Goal: Task Accomplishment & Management: Manage account settings

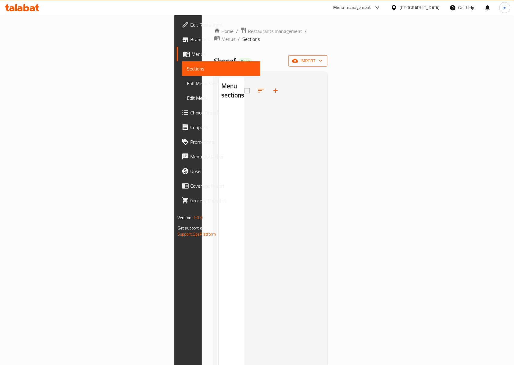
click at [323, 57] on span "import" at bounding box center [307, 61] width 29 height 8
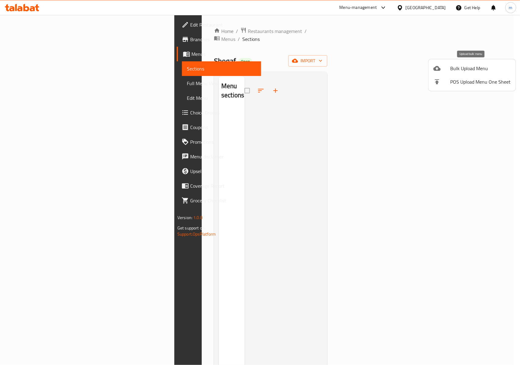
click at [468, 71] on span "Bulk Upload Menu" at bounding box center [481, 68] width 60 height 7
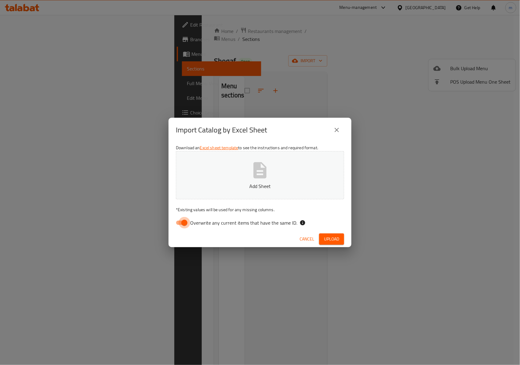
click at [185, 223] on input "Overwrite any current items that have the same ID." at bounding box center [184, 223] width 35 height 12
checkbox input "false"
click at [261, 173] on icon "button" at bounding box center [260, 170] width 13 height 16
click at [336, 238] on span "Upload" at bounding box center [331, 239] width 15 height 8
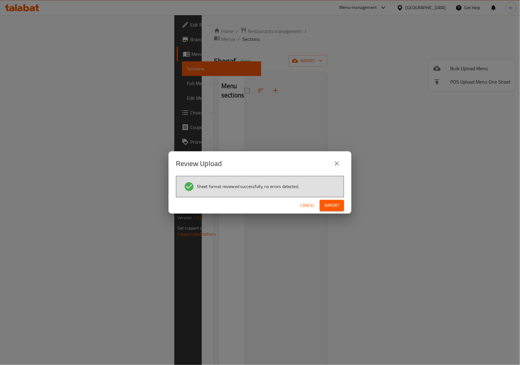
click at [330, 206] on span "Import" at bounding box center [332, 206] width 15 height 8
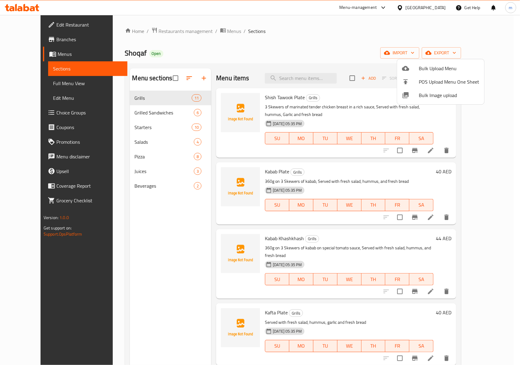
click at [397, 49] on div at bounding box center [260, 182] width 520 height 365
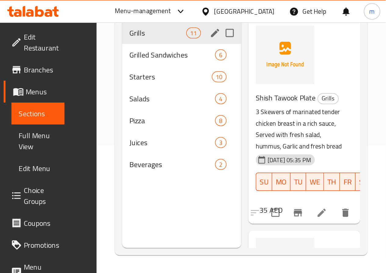
scroll to position [85, 0]
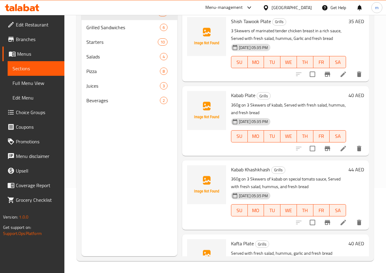
click at [138, 155] on div "Menu sections Grills 11 Grilled Sandwiches 6 Starters 10 Salads 4 Pizza 8 Juice…" at bounding box center [129, 119] width 96 height 273
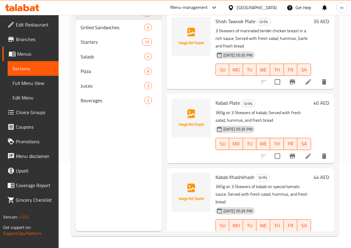
click at [125, 123] on div "Menu sections Grills 11 Grilled Sandwiches 6 Starters 10 Salads 4 Pizza 8 Juice…" at bounding box center [119, 107] width 86 height 248
click at [67, 128] on div "Home / Restaurants management / Menus / Sections Shoqaf Open import export Menu…" at bounding box center [205, 89] width 292 height 319
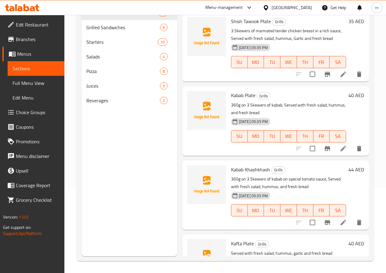
click at [195, 4] on div "Menu-management [GEOGRAPHIC_DATA] Get Help m" at bounding box center [193, 7] width 386 height 15
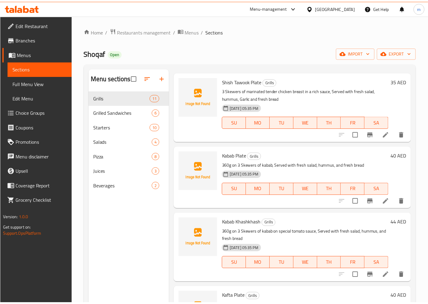
scroll to position [85, 0]
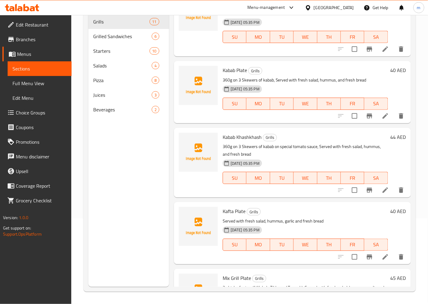
click at [26, 81] on span "Full Menu View" at bounding box center [40, 83] width 54 height 7
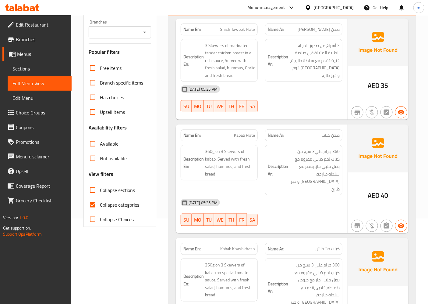
click at [96, 205] on input "Collapse categories" at bounding box center [92, 204] width 15 height 15
checkbox input "false"
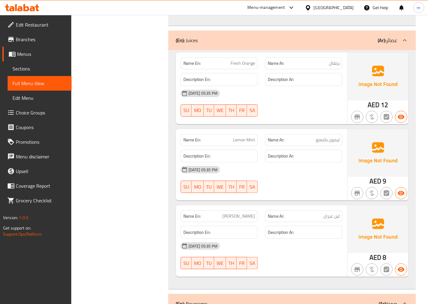
scroll to position [4523, 0]
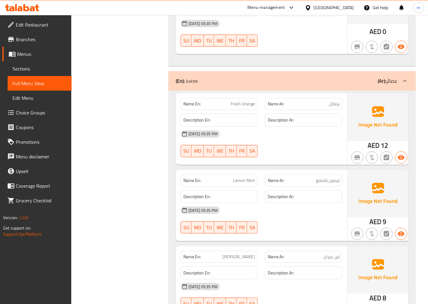
click at [39, 69] on span "Sections" at bounding box center [40, 68] width 54 height 7
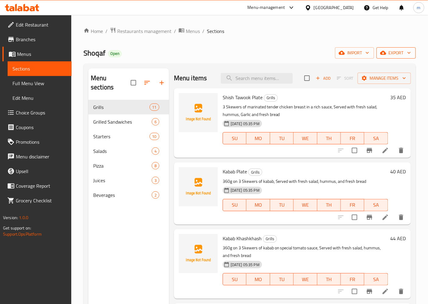
click at [391, 53] on span "export" at bounding box center [397, 53] width 30 height 8
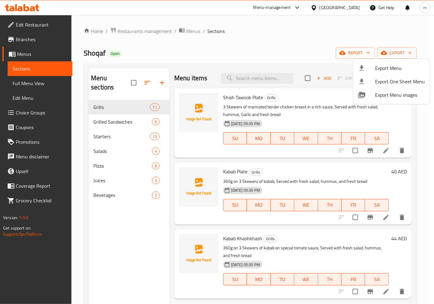
click at [378, 69] on span "Export Menu" at bounding box center [400, 67] width 50 height 7
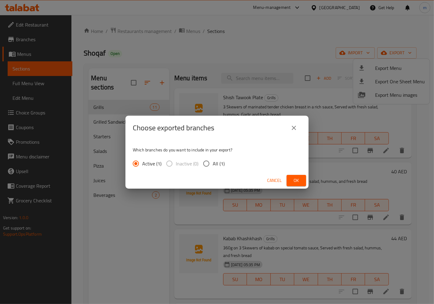
click at [213, 162] on span "All (1)" at bounding box center [219, 163] width 12 height 7
click at [213, 162] on input "All (1)" at bounding box center [206, 163] width 13 height 13
radio input "true"
click at [302, 181] on button "Ok" at bounding box center [296, 180] width 20 height 11
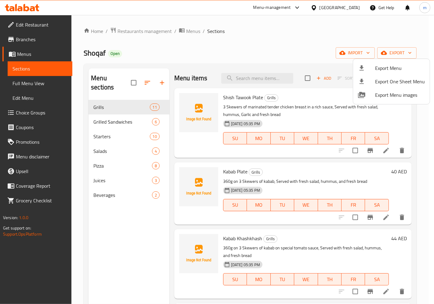
click at [28, 29] on div at bounding box center [217, 152] width 434 height 304
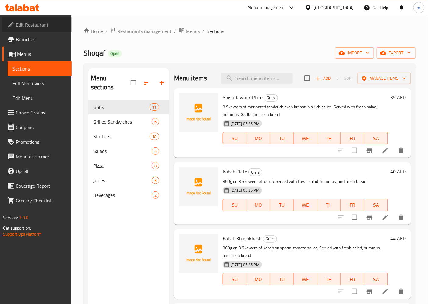
click at [29, 30] on link "Edit Restaurant" at bounding box center [36, 24] width 69 height 15
